Goal: Transaction & Acquisition: Purchase product/service

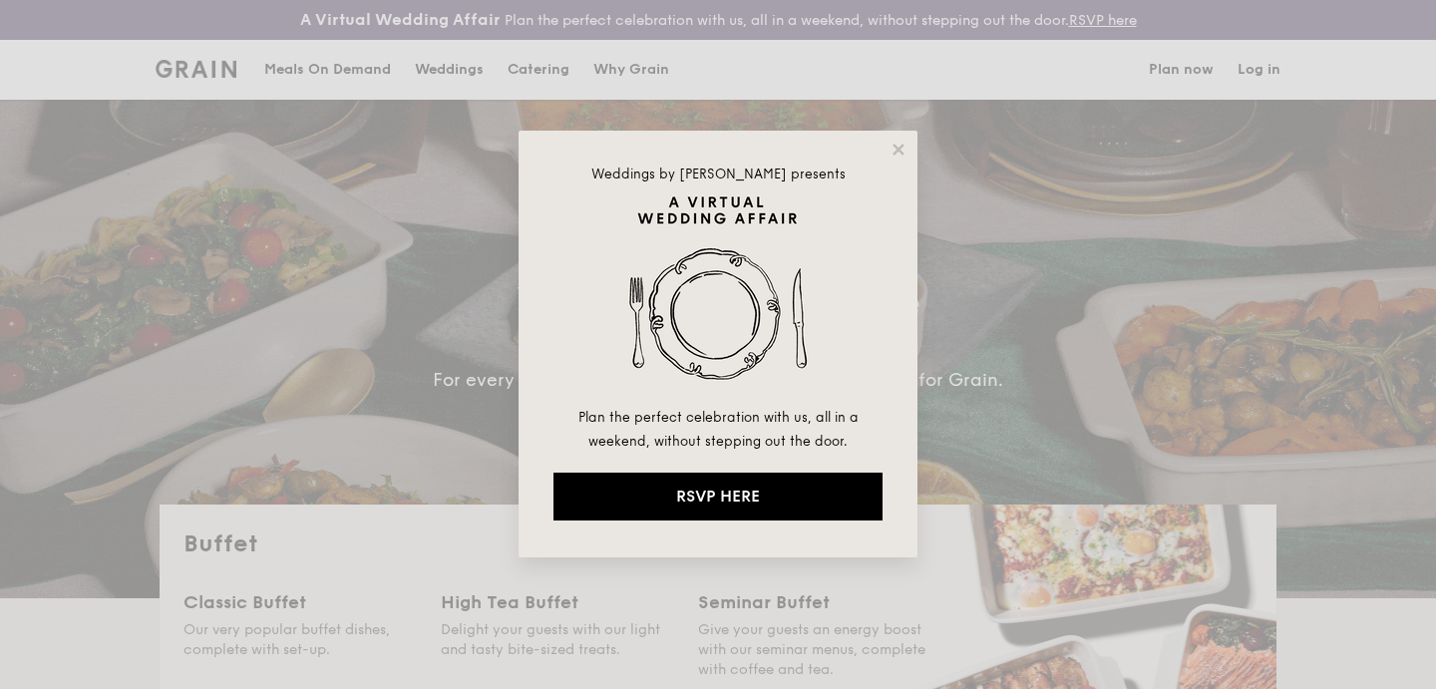
select select
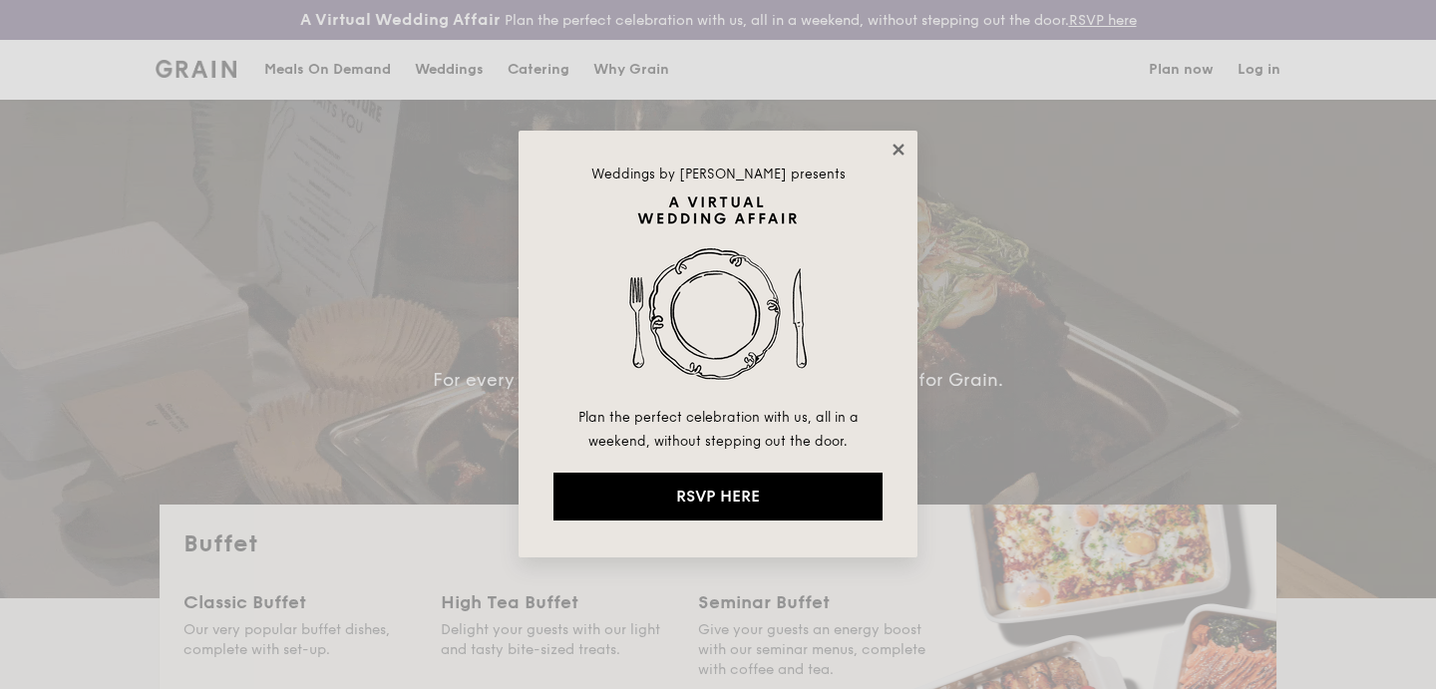
click at [896, 146] on icon at bounding box center [898, 150] width 18 height 18
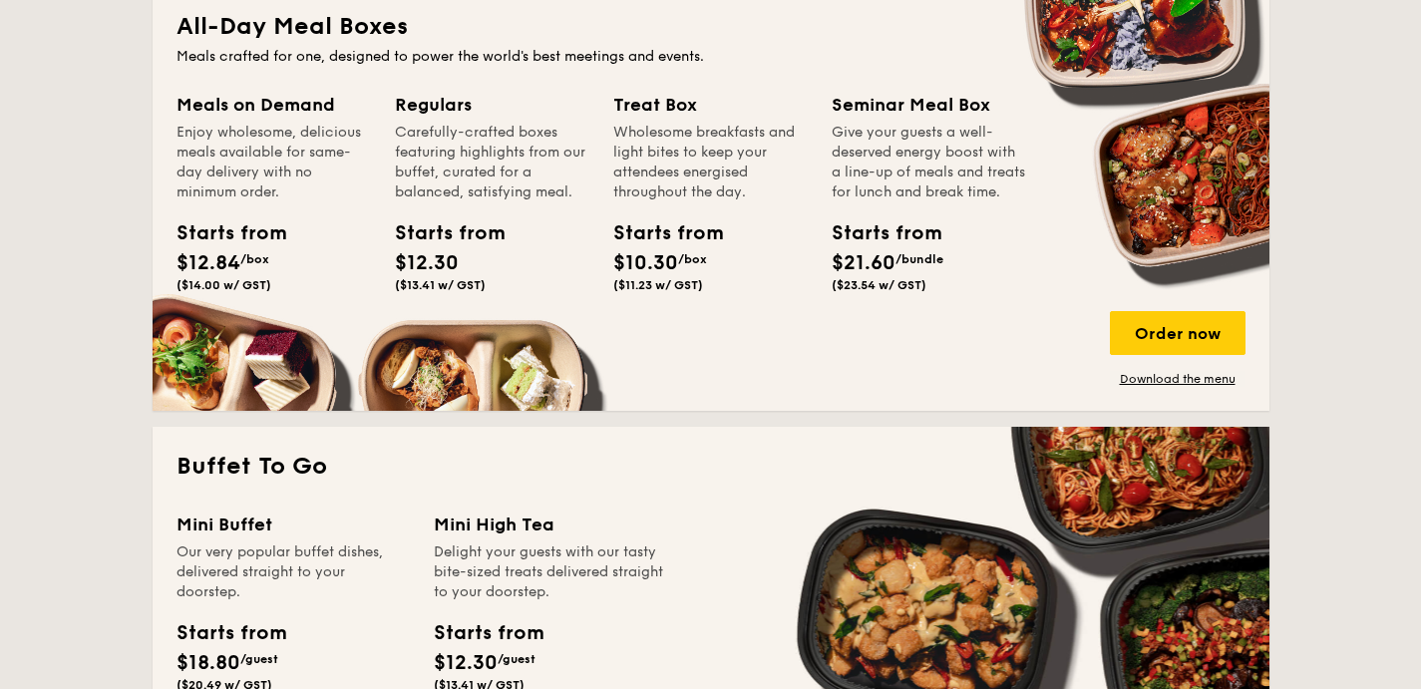
scroll to position [939, 0]
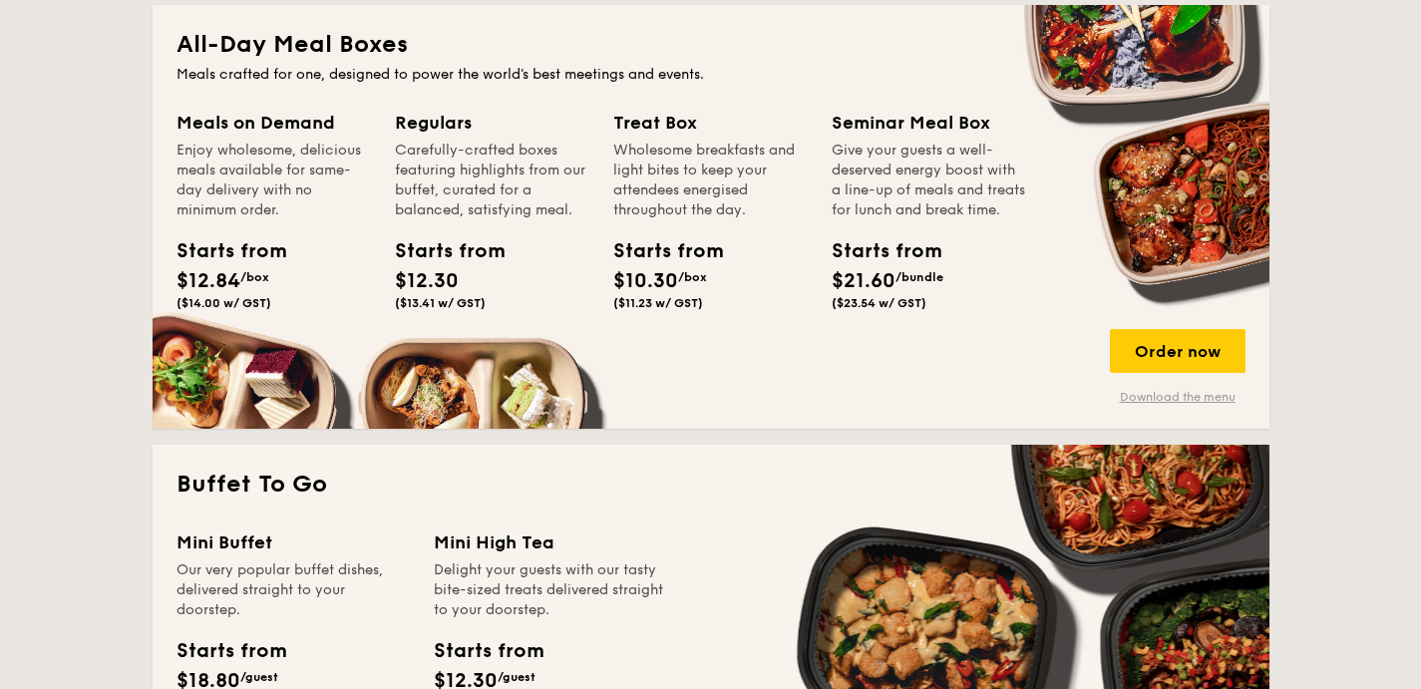
click at [1122, 401] on link "Download the menu" at bounding box center [1178, 397] width 136 height 16
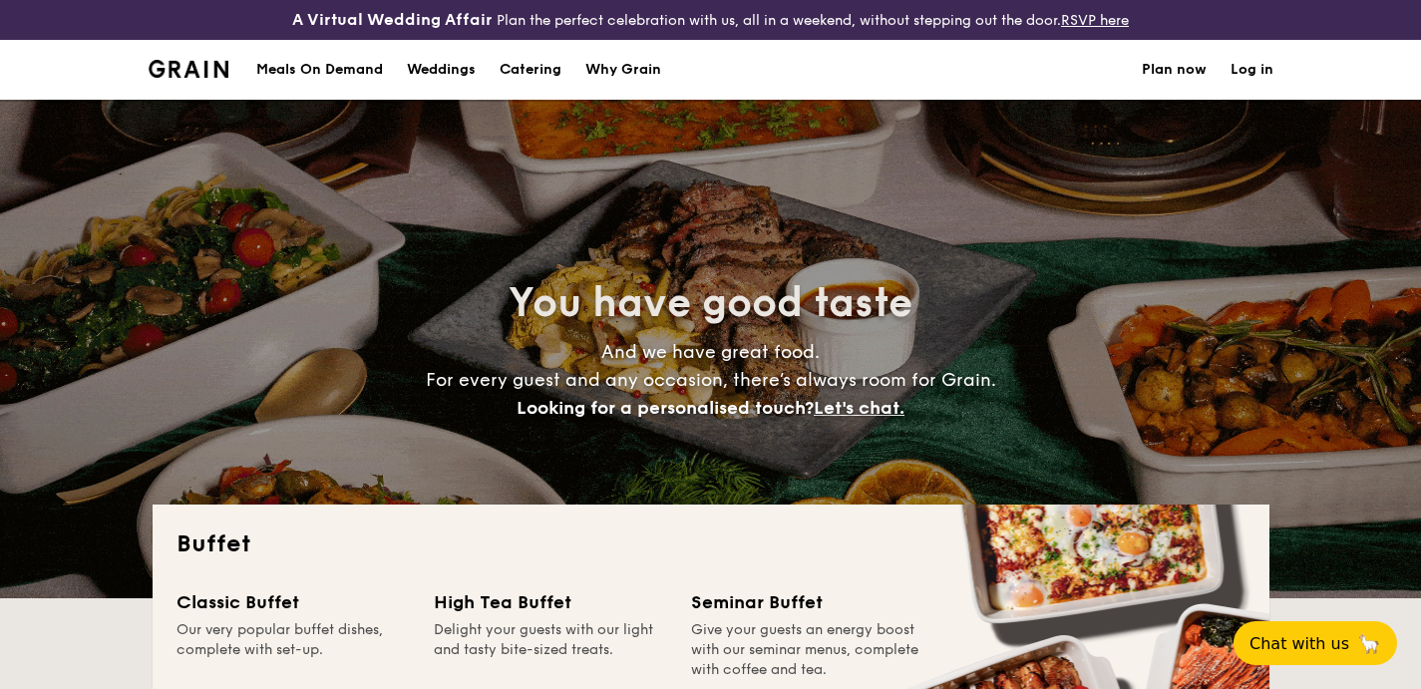
select select
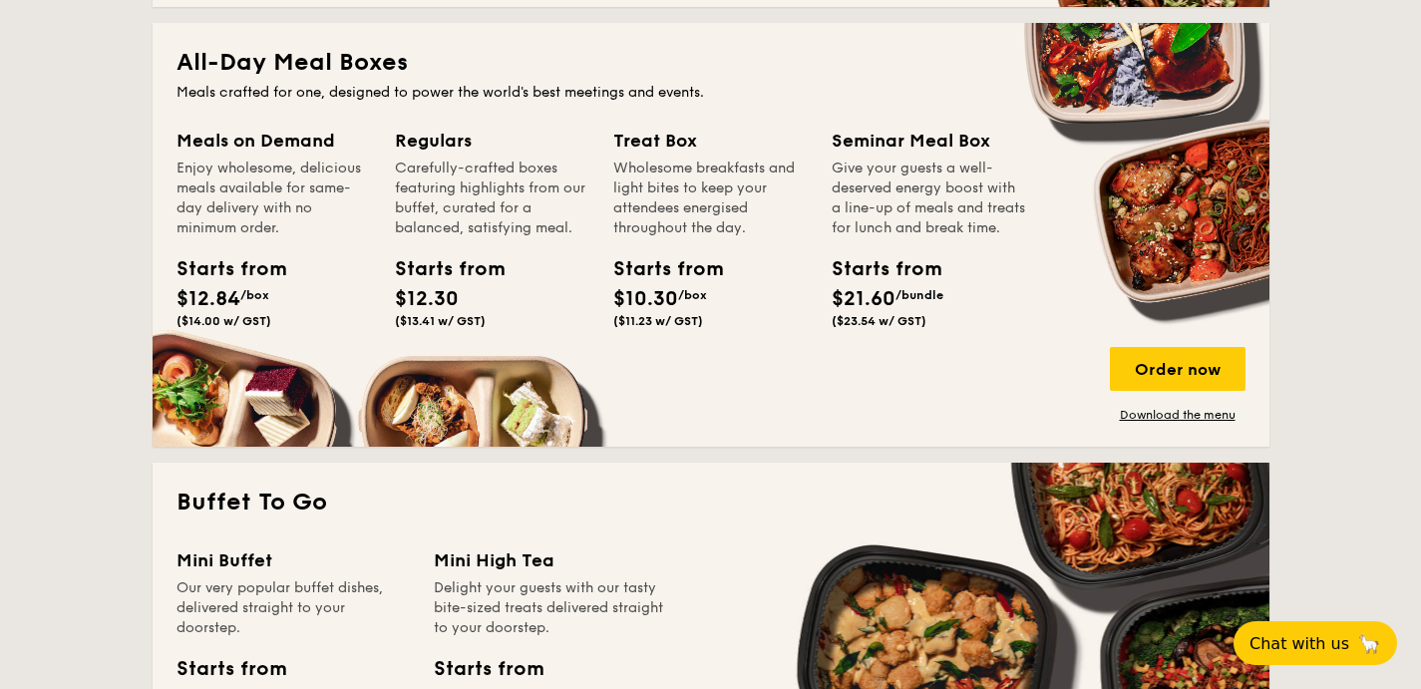
scroll to position [923, 0]
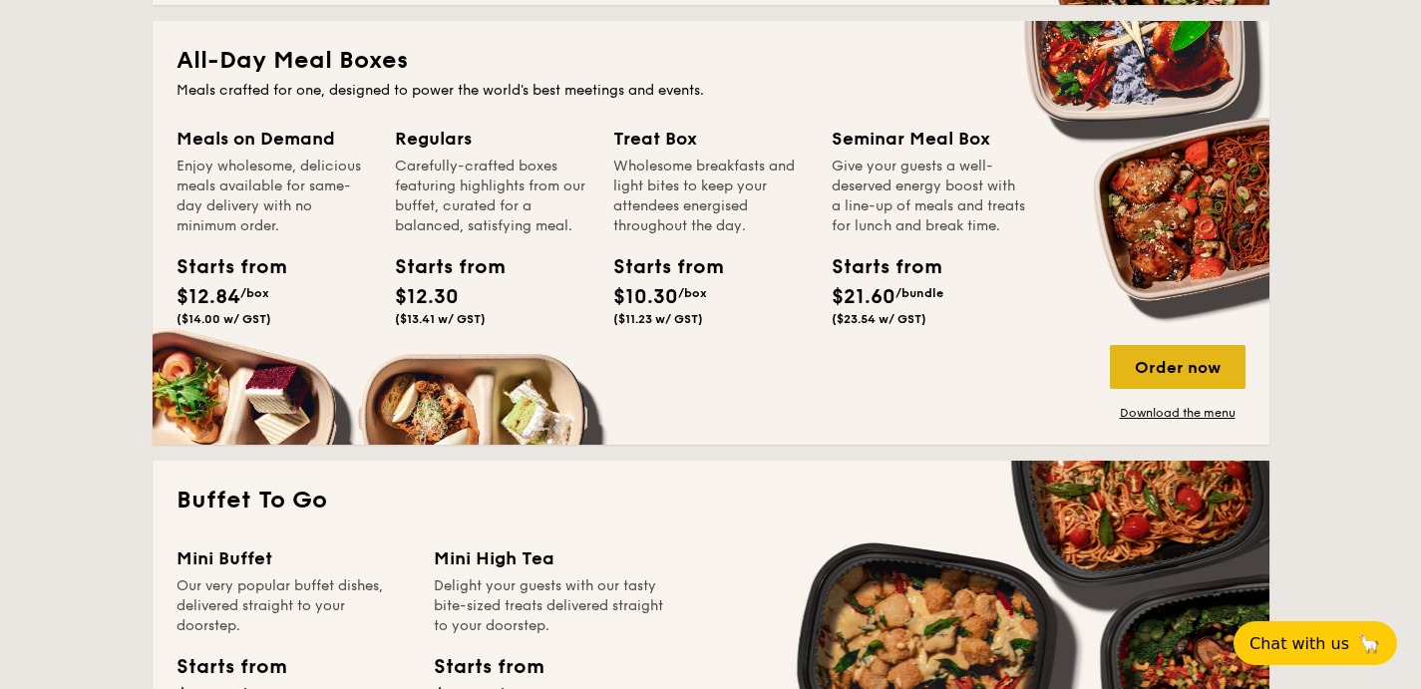
click at [1135, 363] on div "Order now" at bounding box center [1178, 367] width 136 height 44
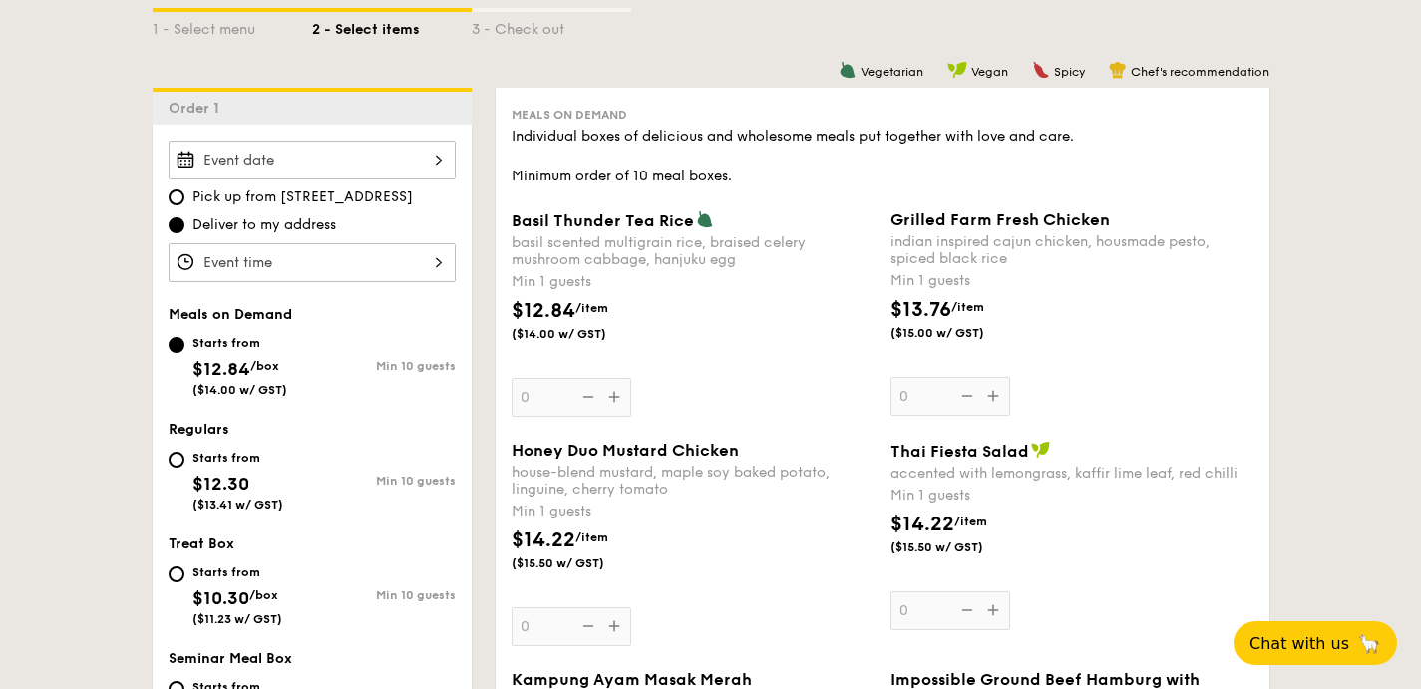
scroll to position [519, 0]
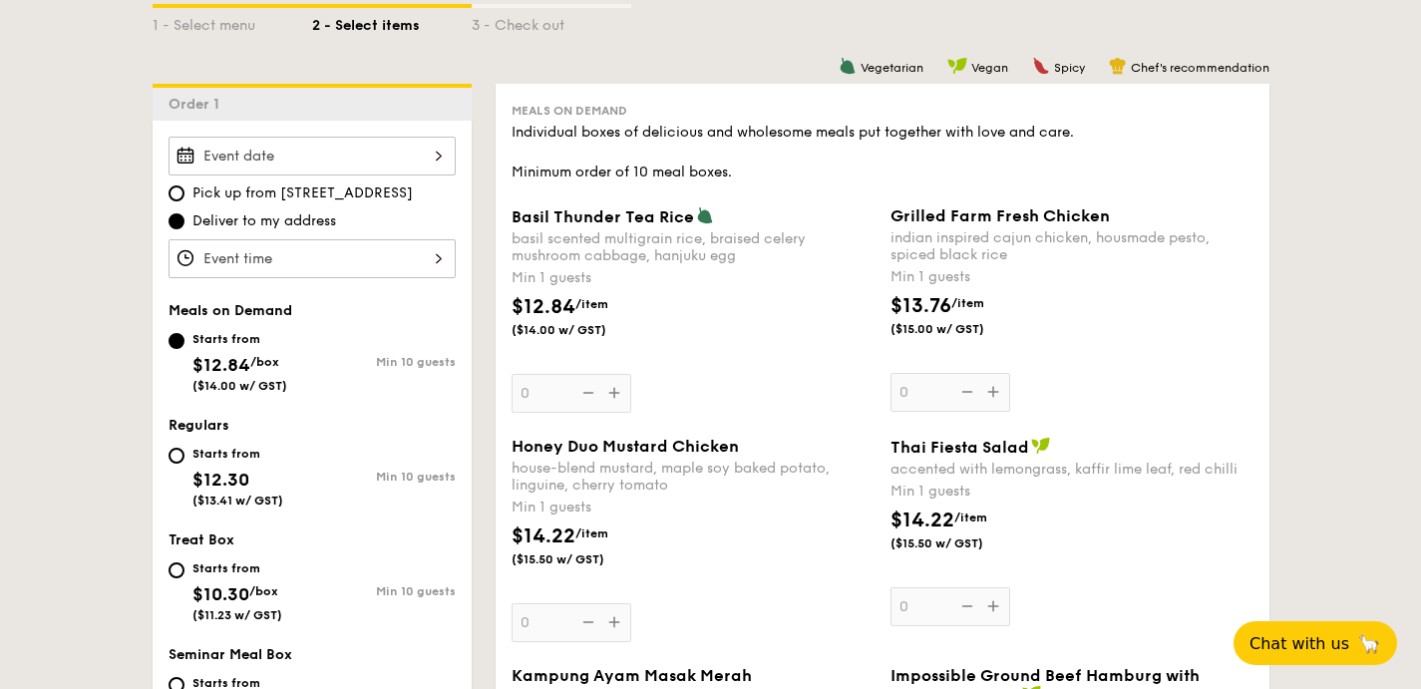
click at [401, 147] on div at bounding box center [312, 156] width 287 height 39
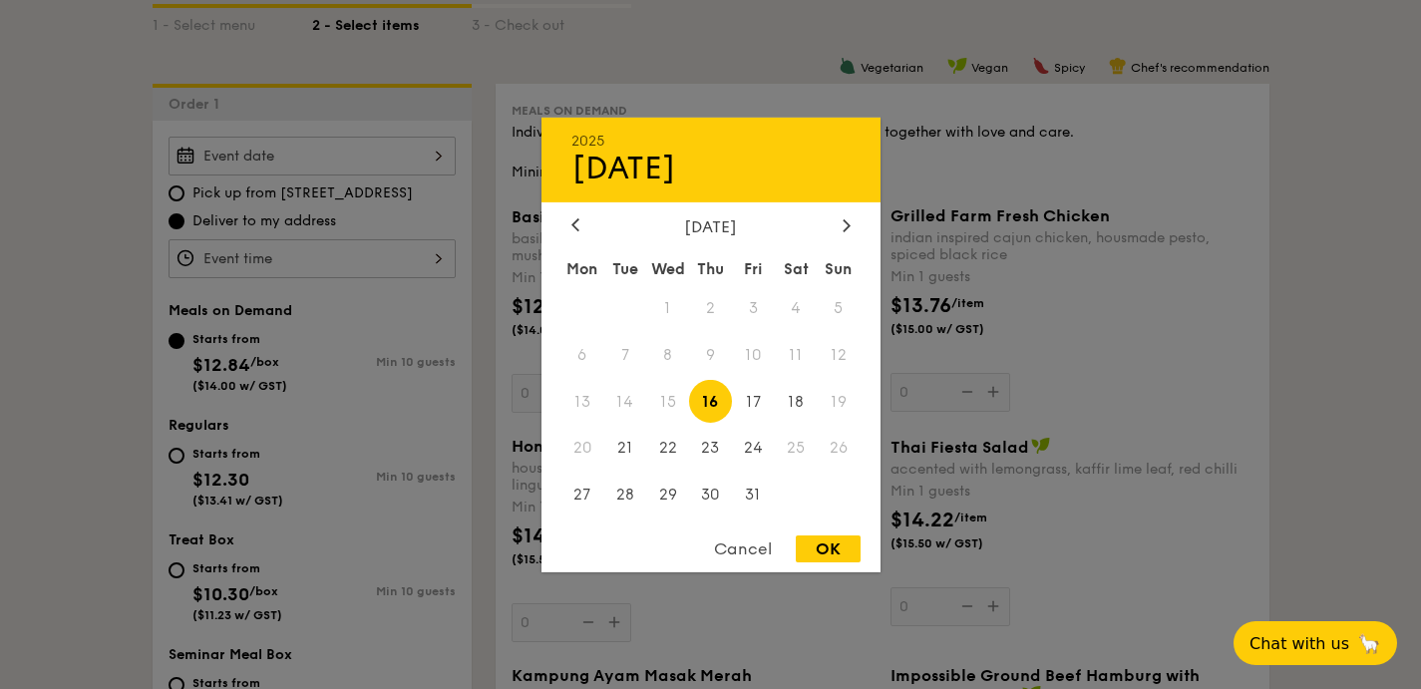
click at [401, 147] on div at bounding box center [710, 344] width 1421 height 689
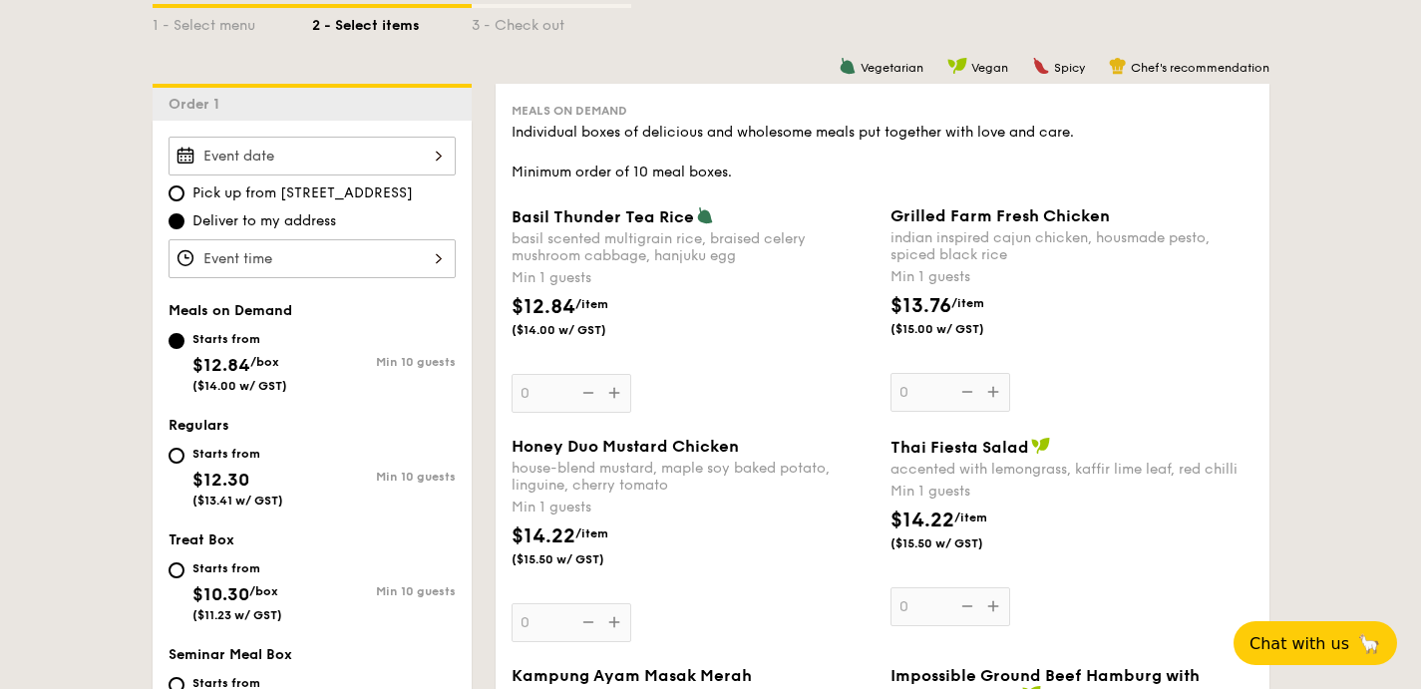
click at [174, 433] on span "Regulars" at bounding box center [199, 425] width 61 height 17
click at [177, 453] on input "Starts from $12.30 ($13.41 w/ GST) Min 10 guests" at bounding box center [177, 456] width 16 height 16
radio input "true"
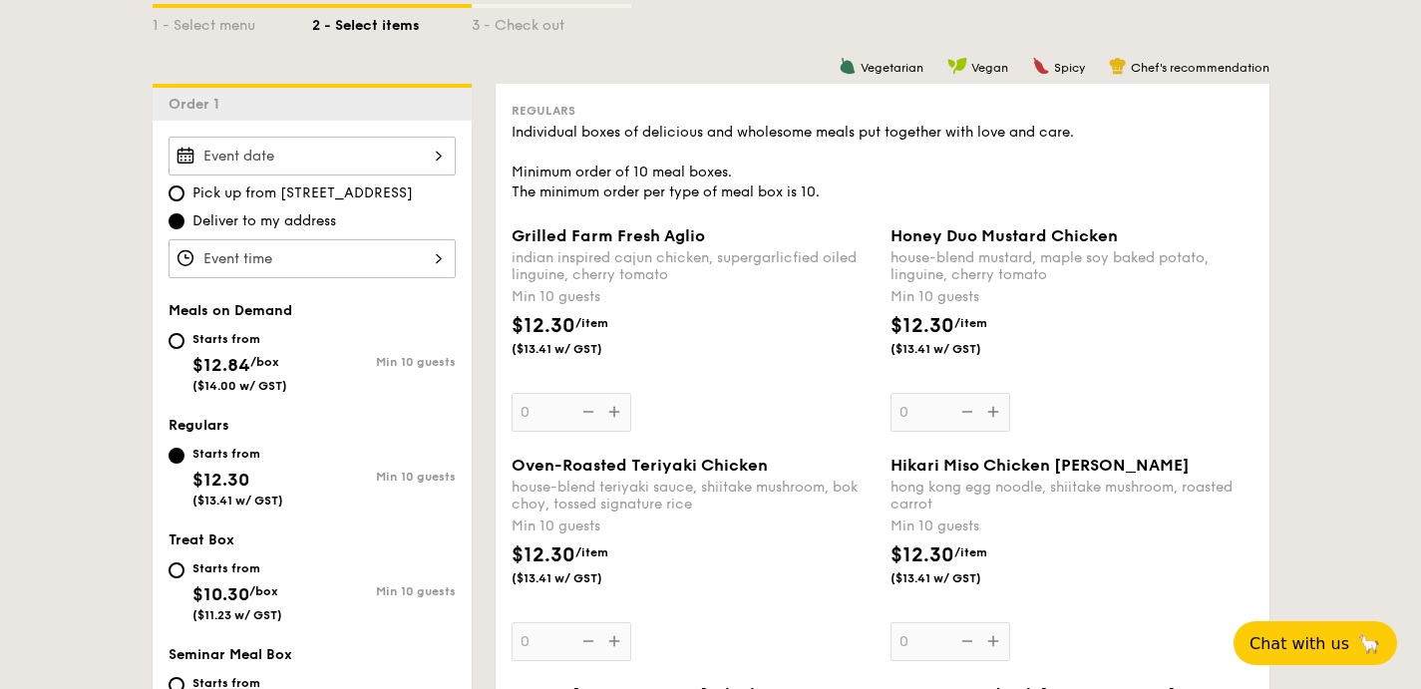
click at [978, 410] on div "Honey Duo Mustard Chicken house-blend mustard, maple soy baked potato, linguine…" at bounding box center [1071, 328] width 363 height 205
click at [978, 410] on input "0" at bounding box center [950, 412] width 120 height 39
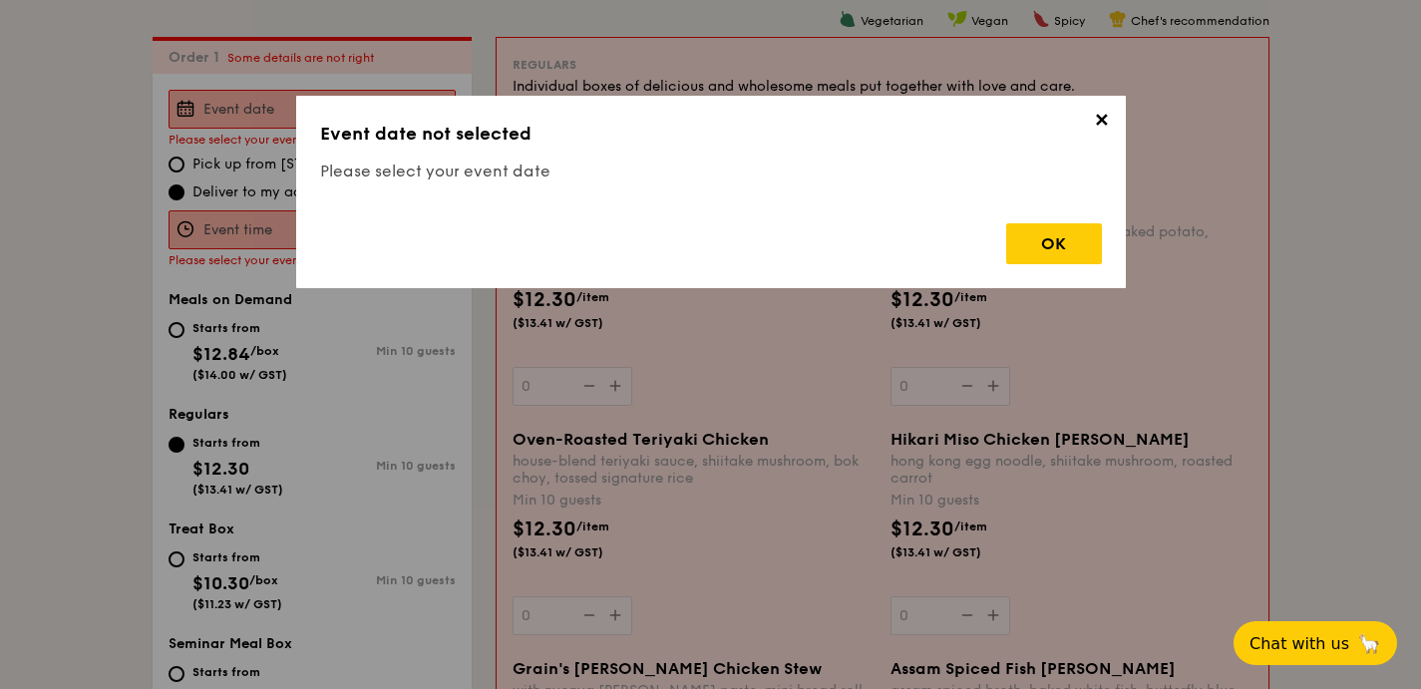
scroll to position [572, 0]
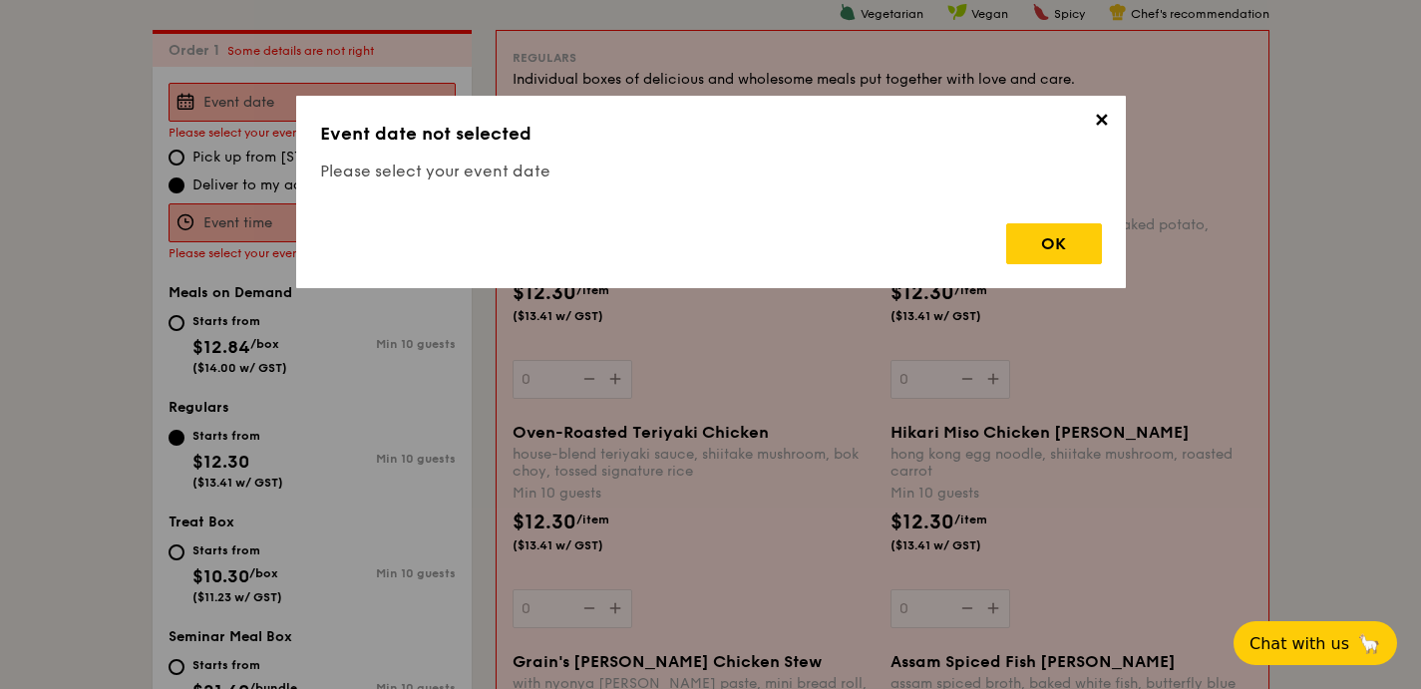
click at [1102, 121] on span "✕" at bounding box center [1102, 124] width 28 height 28
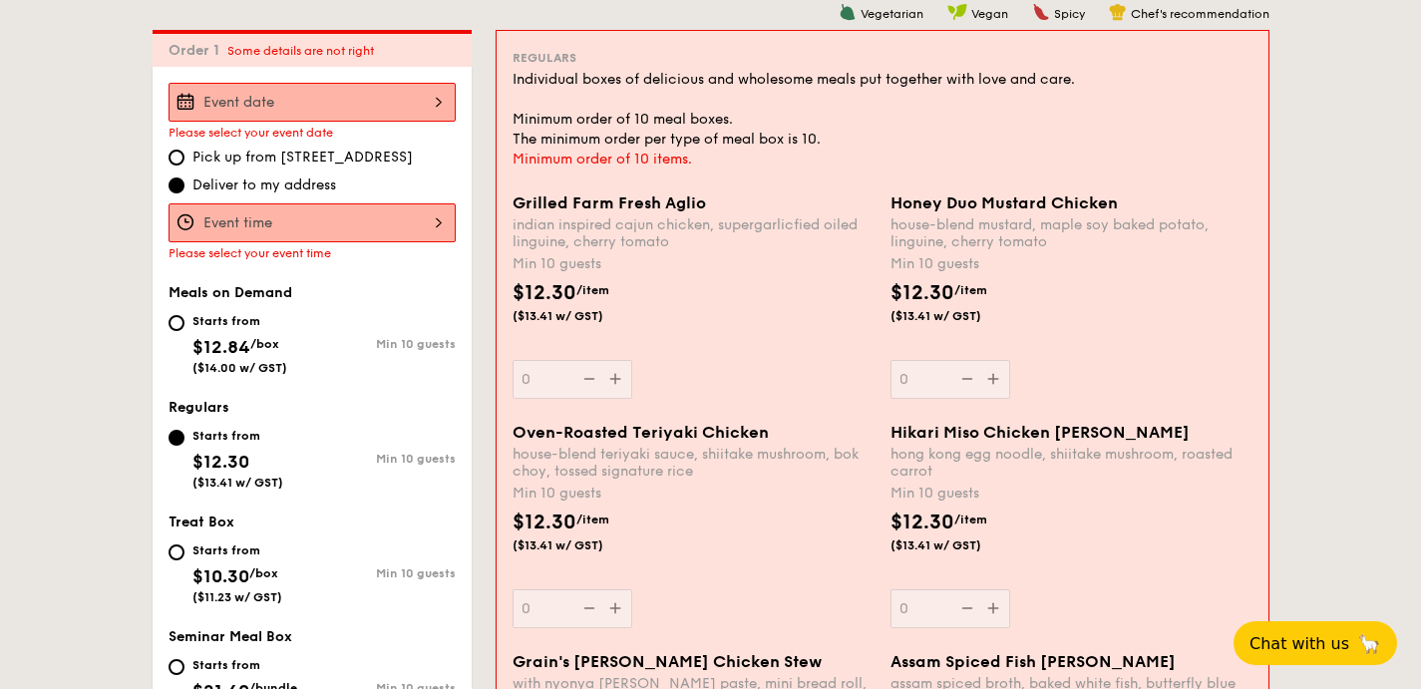
click at [609, 394] on div "Grilled Farm Fresh Aglio indian inspired cajun chicken, supergarlicfied oiled l…" at bounding box center [694, 295] width 362 height 205
click at [609, 394] on input "0" at bounding box center [573, 379] width 120 height 39
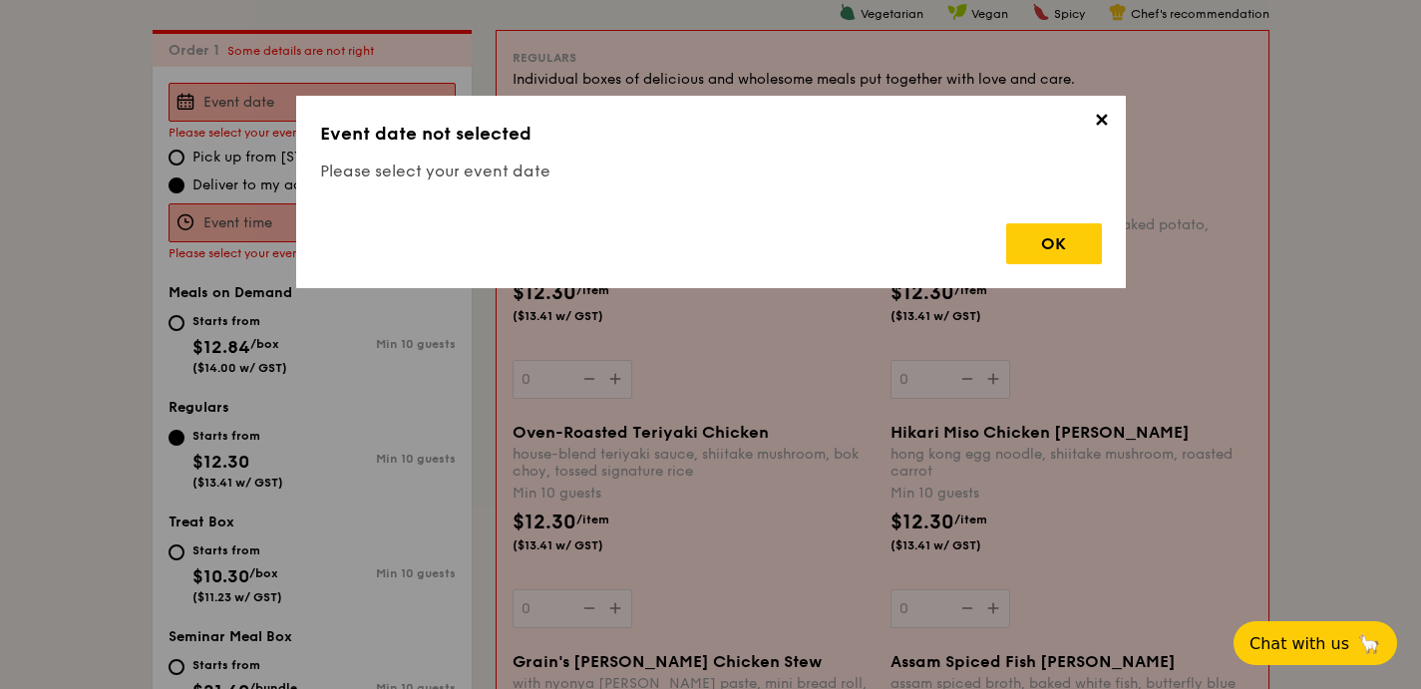
click at [1088, 113] on span "✕" at bounding box center [1102, 124] width 28 height 28
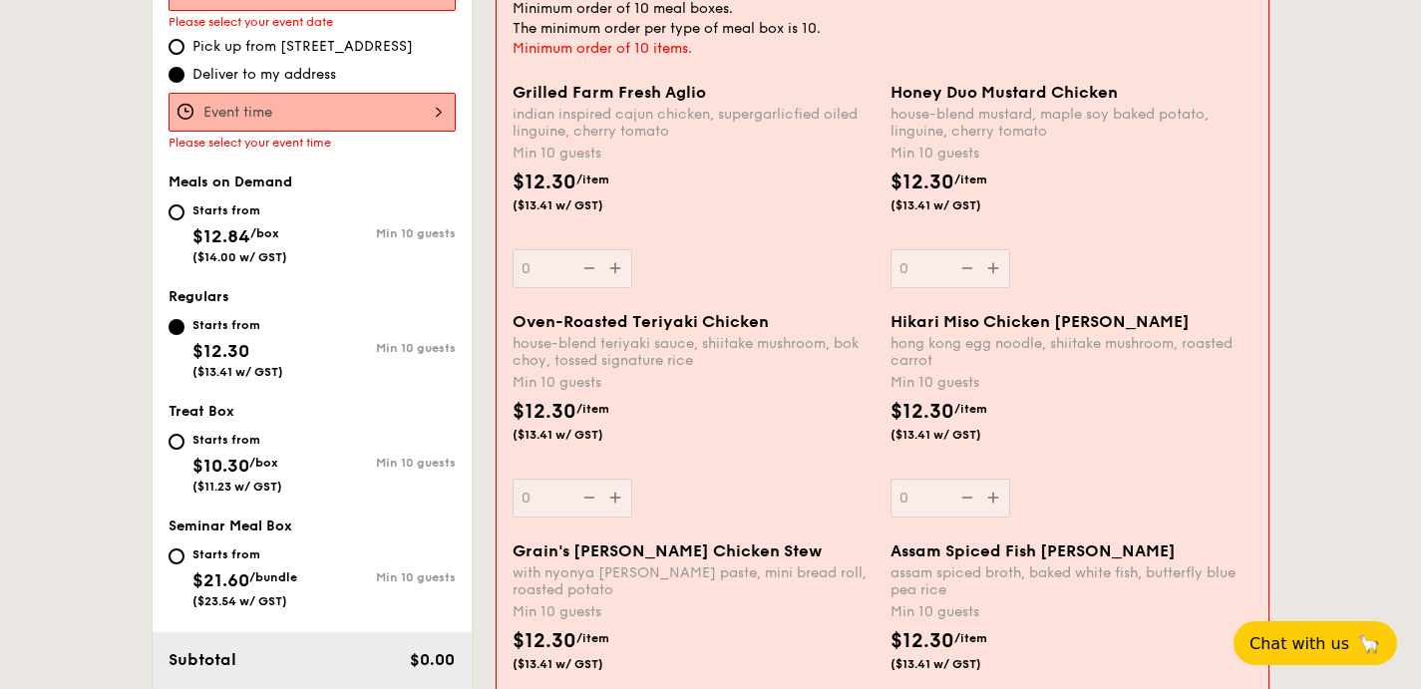
scroll to position [692, 0]
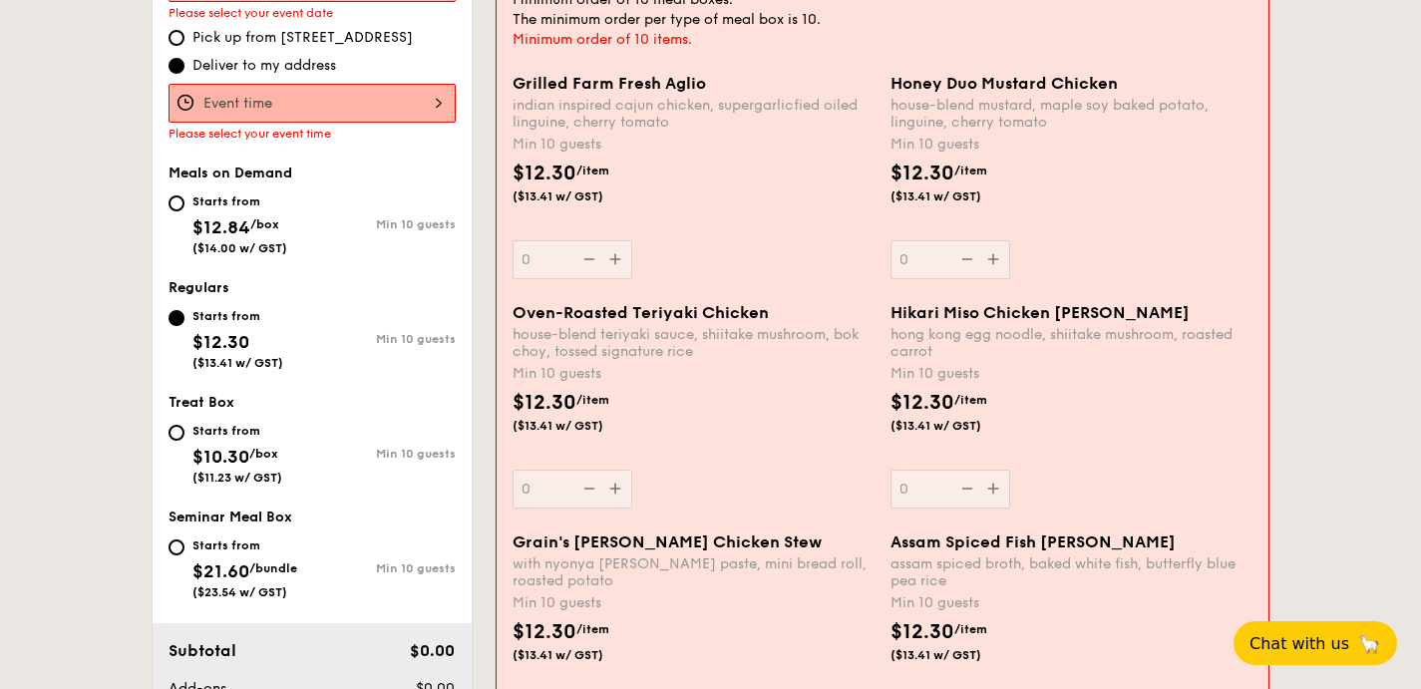
click at [198, 195] on div "Starts from" at bounding box center [239, 201] width 95 height 16
click at [184, 195] on input "Starts from $12.84 /box ($14.00 w/ GST) Min 10 guests" at bounding box center [177, 203] width 16 height 16
radio input "true"
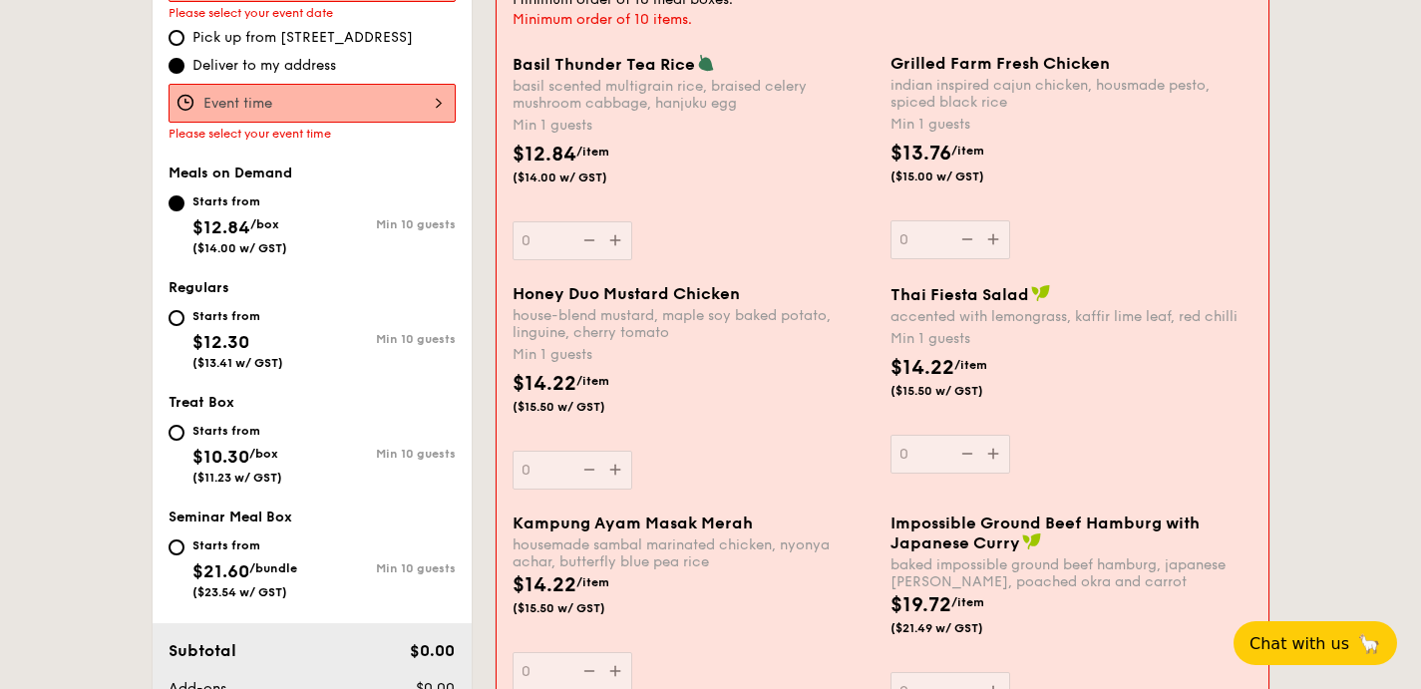
click at [223, 289] on span "Regulars" at bounding box center [199, 287] width 61 height 17
click at [230, 319] on div "Starts from" at bounding box center [237, 316] width 91 height 16
click at [184, 319] on input "Starts from $12.30 ($13.41 w/ GST) Min 10 guests" at bounding box center [177, 318] width 16 height 16
radio input "true"
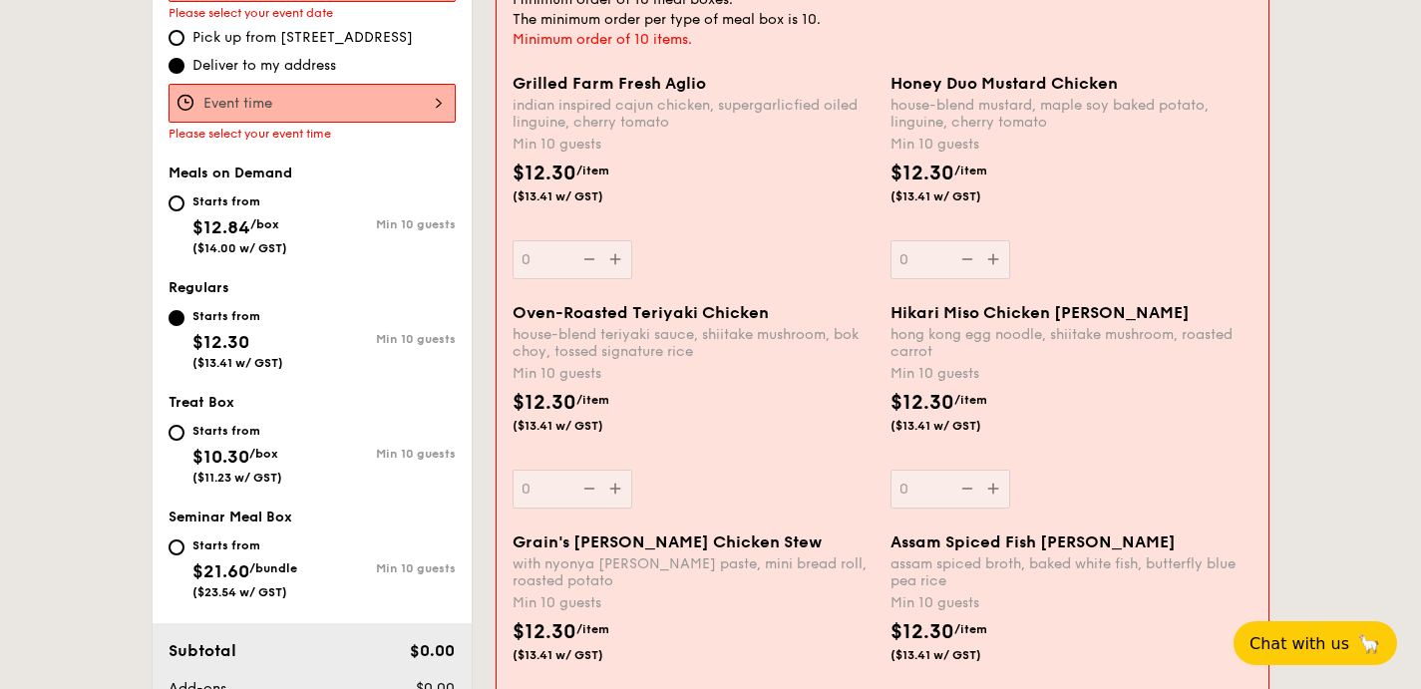
click at [610, 248] on div "Grilled Farm Fresh Aglio indian inspired cajun chicken, supergarlicfied oiled l…" at bounding box center [694, 176] width 362 height 205
click at [610, 248] on input "0" at bounding box center [573, 259] width 120 height 39
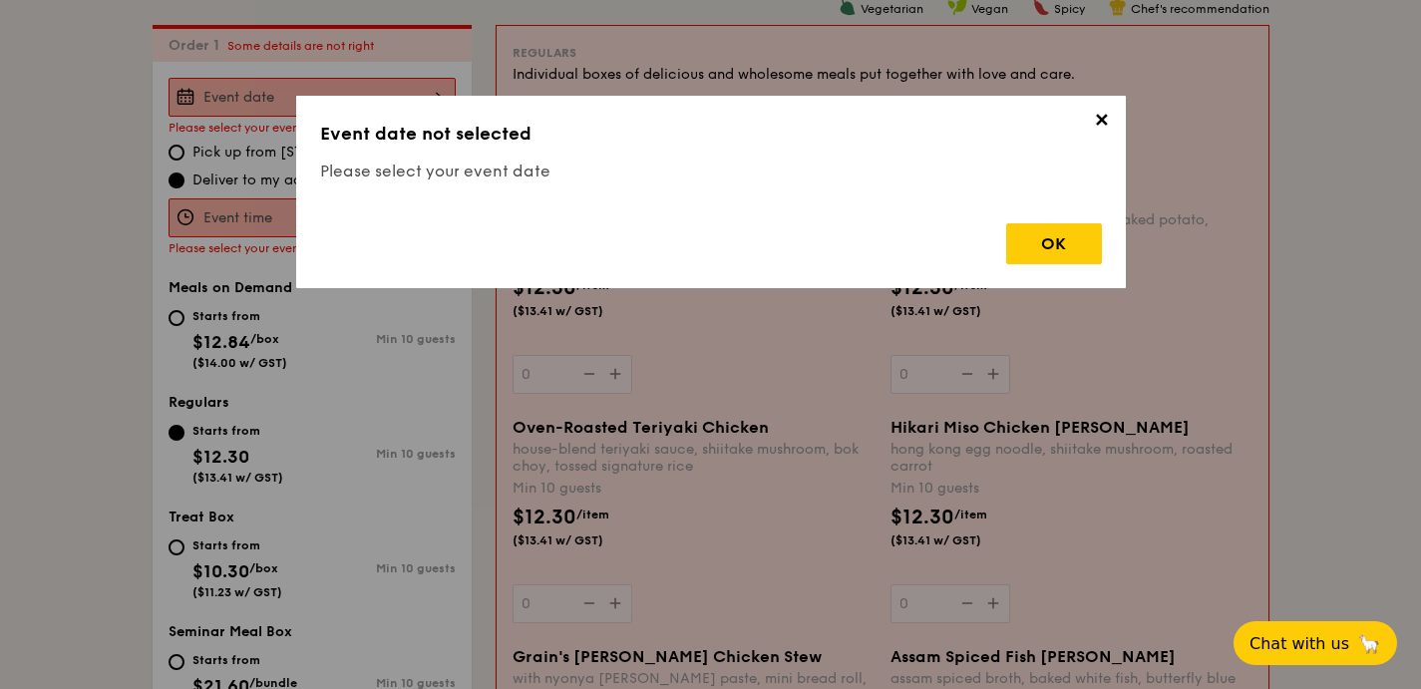
scroll to position [572, 0]
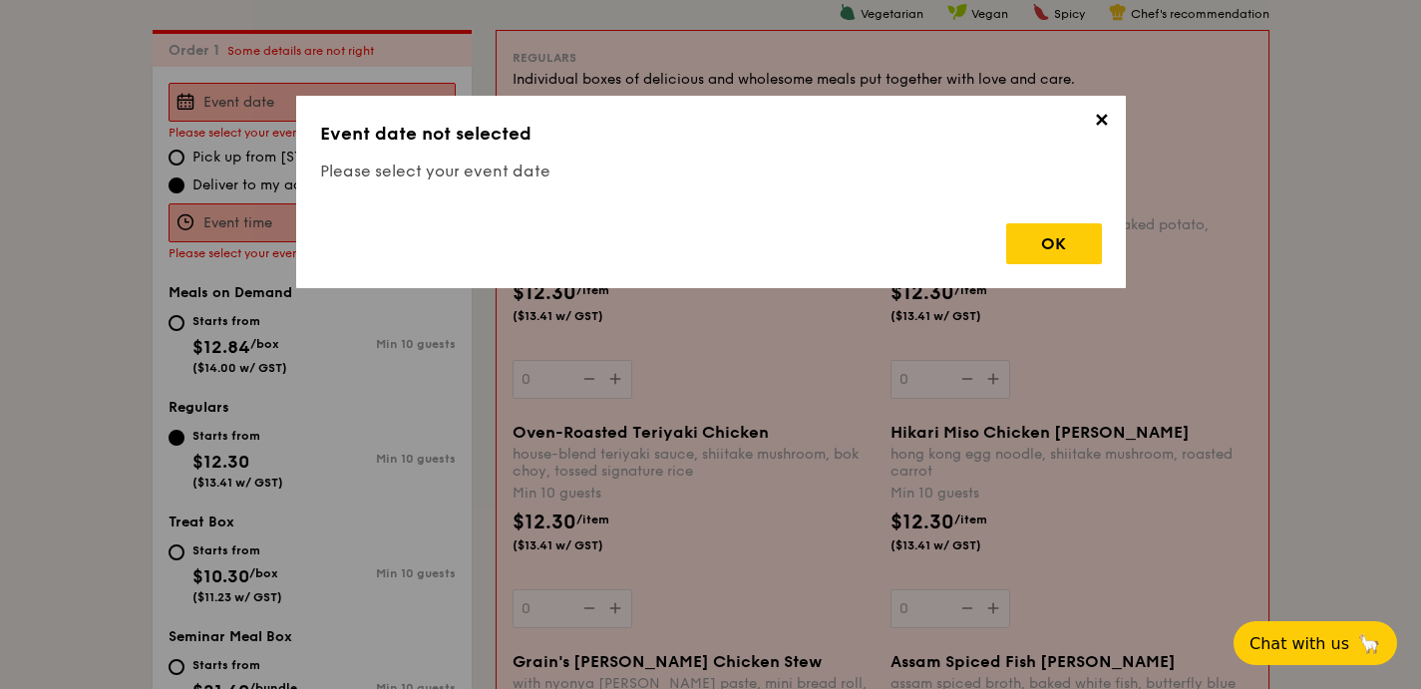
click at [1103, 122] on span "✕" at bounding box center [1102, 124] width 28 height 28
